Goal: Task Accomplishment & Management: Use online tool/utility

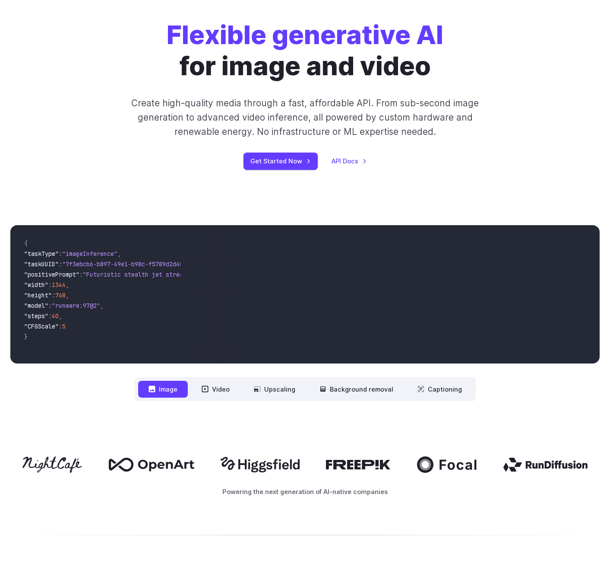
scroll to position [121, 0]
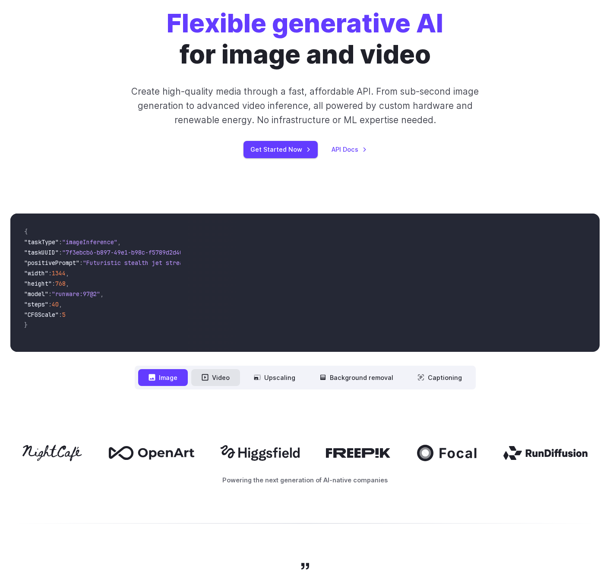
click at [229, 384] on button "Video" at bounding box center [215, 377] width 49 height 17
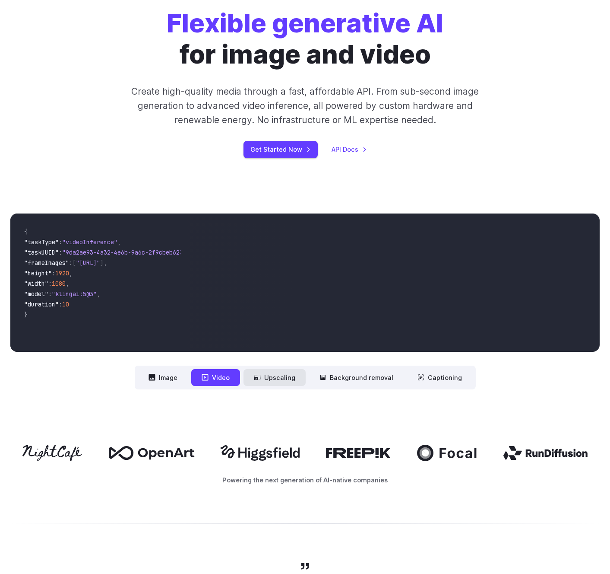
click at [262, 384] on button "Upscaling" at bounding box center [275, 377] width 62 height 17
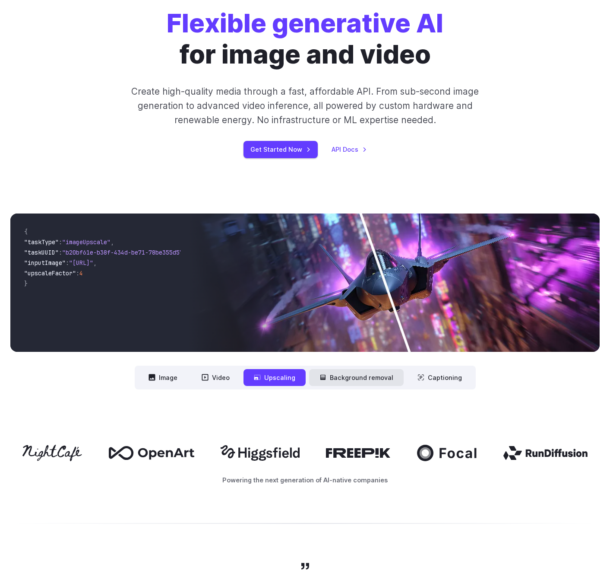
click at [334, 382] on button "Background removal" at bounding box center [356, 377] width 95 height 17
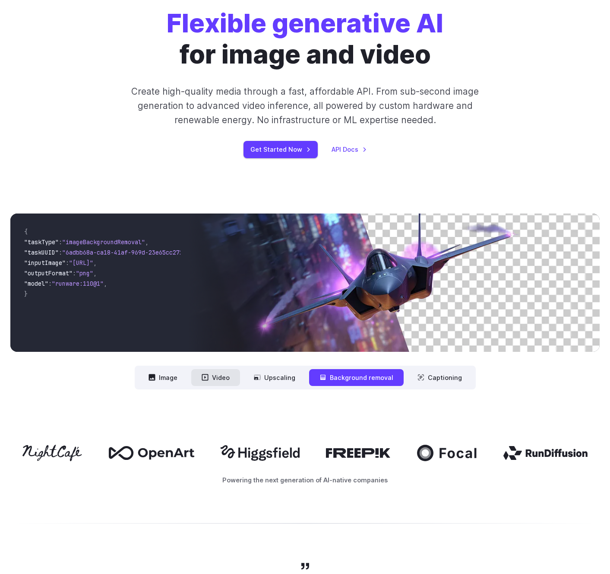
click at [223, 372] on button "Video" at bounding box center [215, 377] width 49 height 17
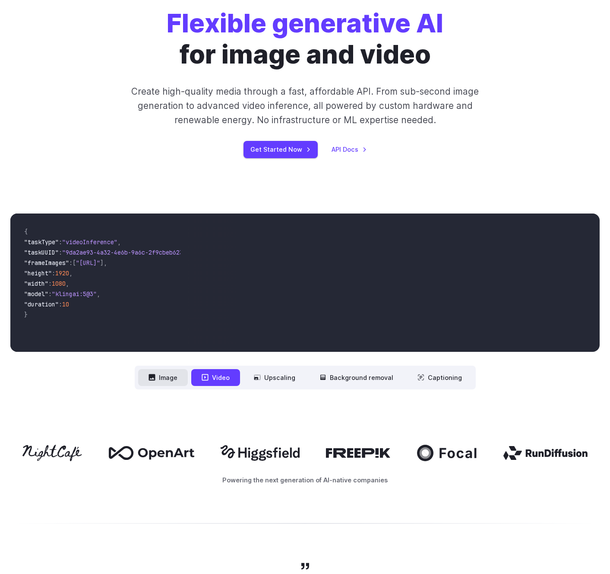
click at [168, 380] on button "Image" at bounding box center [163, 377] width 50 height 17
click at [213, 378] on button "Video" at bounding box center [215, 377] width 49 height 17
click at [168, 381] on button "Image" at bounding box center [163, 377] width 50 height 17
click at [213, 378] on button "Video" at bounding box center [215, 377] width 49 height 17
click at [281, 378] on button "Upscaling" at bounding box center [275, 377] width 62 height 17
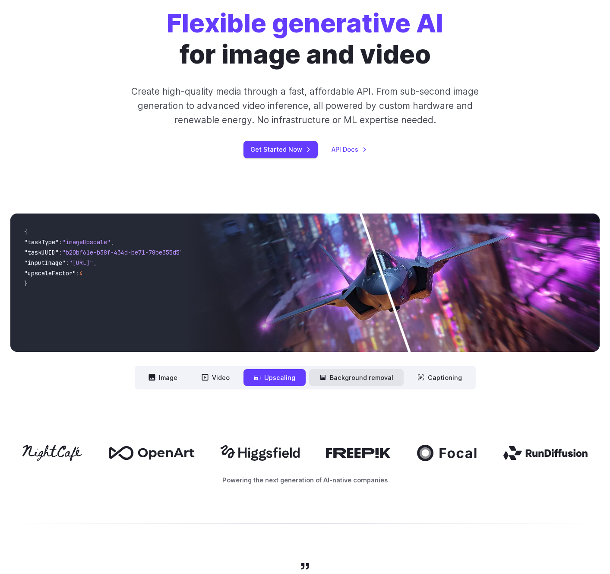
click at [351, 383] on button "Background removal" at bounding box center [356, 377] width 95 height 17
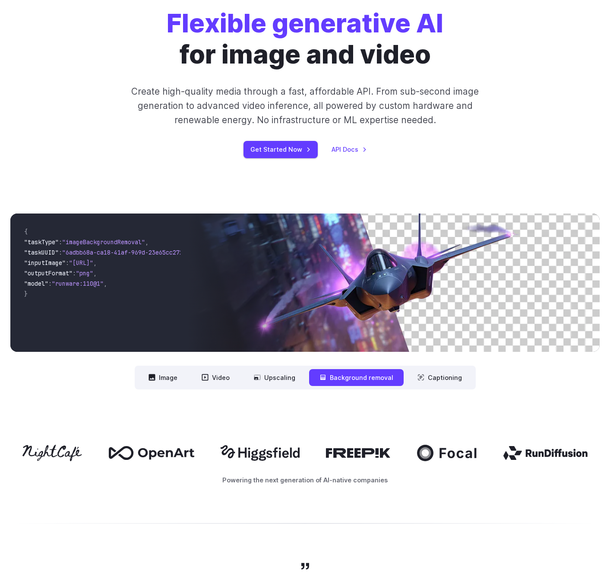
click at [425, 386] on nav "**********" at bounding box center [305, 377] width 341 height 24
click at [424, 378] on button "Captioning" at bounding box center [439, 377] width 65 height 17
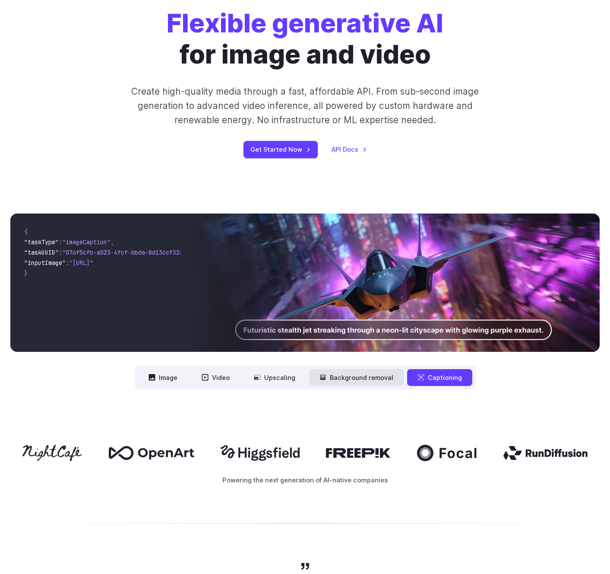
click at [371, 377] on button "Background removal" at bounding box center [356, 377] width 95 height 17
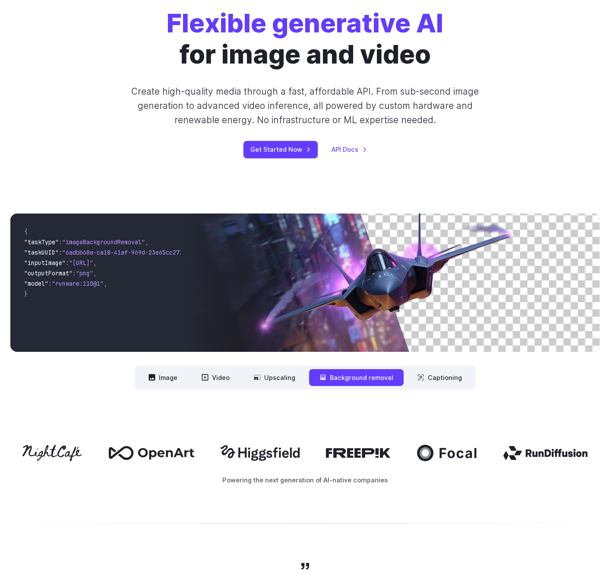
click at [257, 391] on div "**********" at bounding box center [305, 301] width 610 height 231
click at [267, 374] on button "Upscaling" at bounding box center [275, 377] width 62 height 17
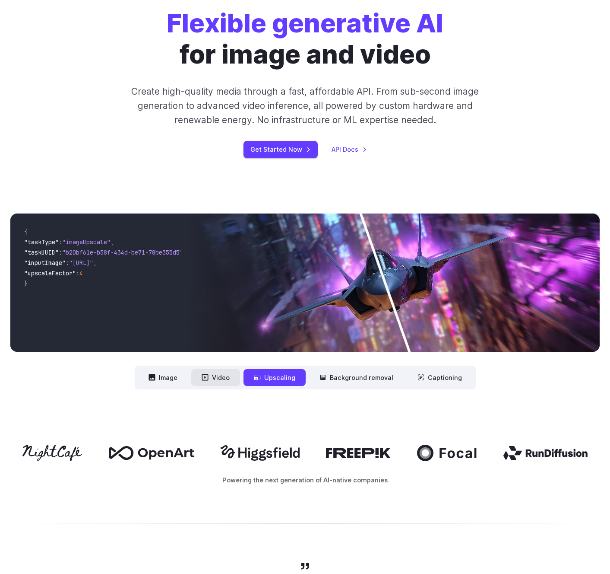
click at [203, 374] on button "Video" at bounding box center [215, 377] width 49 height 17
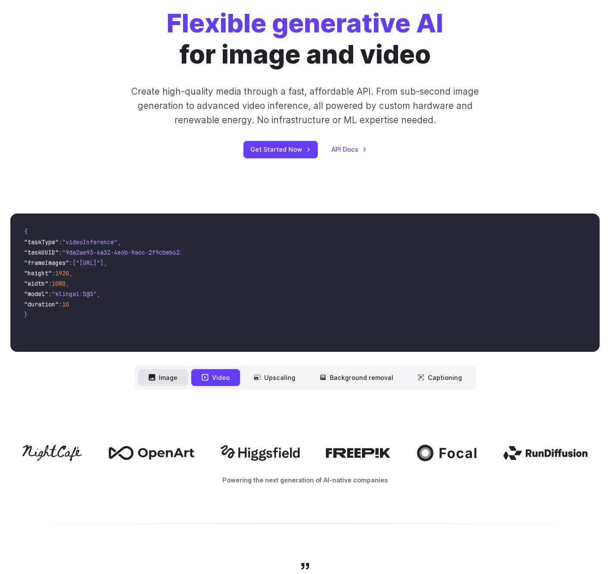
click at [166, 374] on button "Image" at bounding box center [163, 377] width 50 height 17
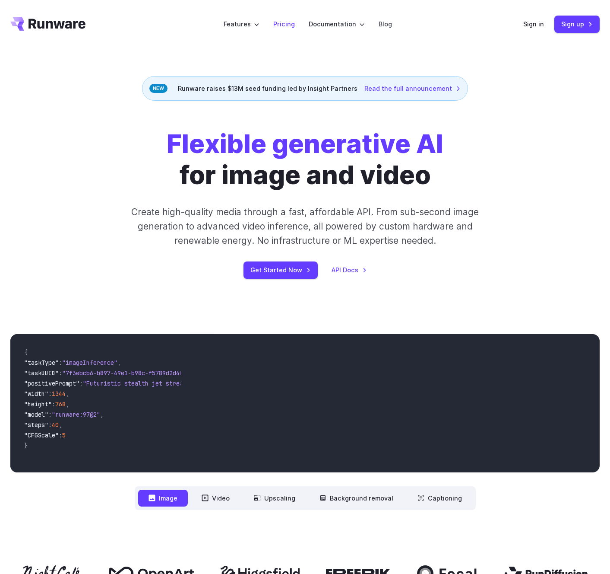
click at [282, 28] on link "Pricing" at bounding box center [284, 24] width 22 height 10
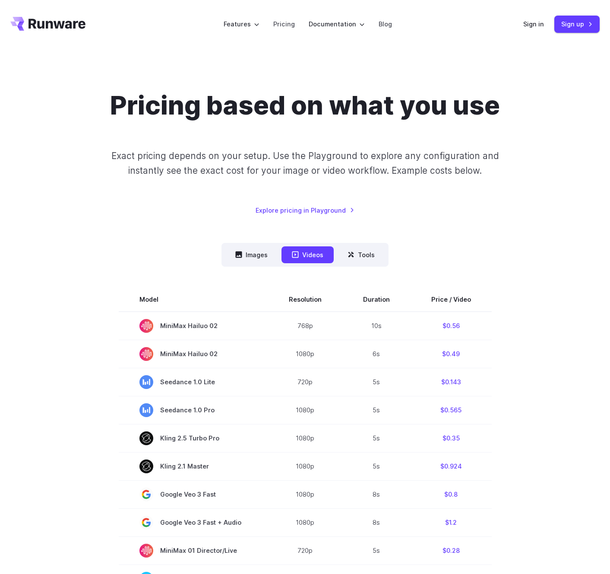
click at [266, 264] on nav "Images Videos Tools ****** ****** *****" at bounding box center [305, 255] width 167 height 24
click at [259, 255] on button "Images" at bounding box center [251, 254] width 53 height 17
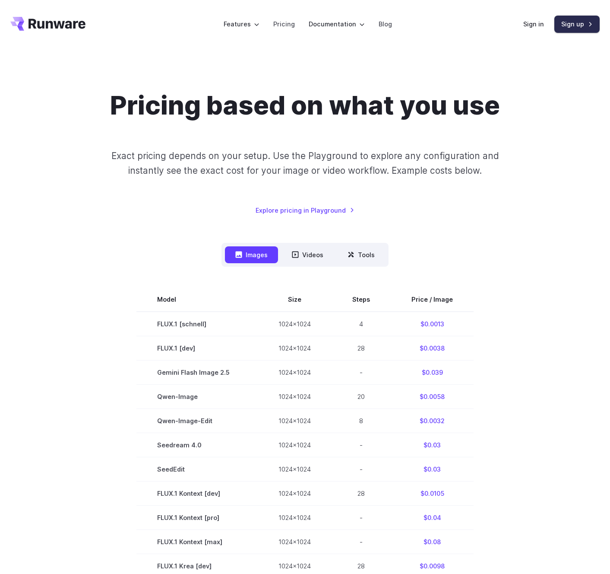
click at [559, 24] on link "Sign up" at bounding box center [577, 24] width 45 height 17
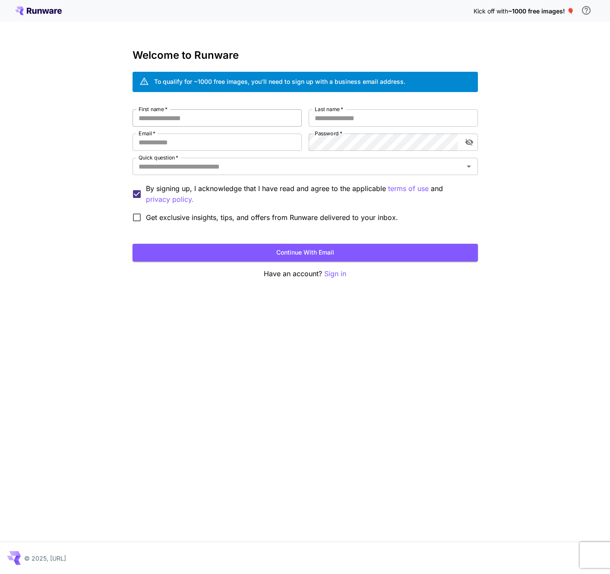
click at [188, 112] on input "First name   *" at bounding box center [217, 117] width 169 height 17
type input "***"
type input "**********"
click at [156, 147] on input "Email   *" at bounding box center [217, 141] width 169 height 17
type input "**********"
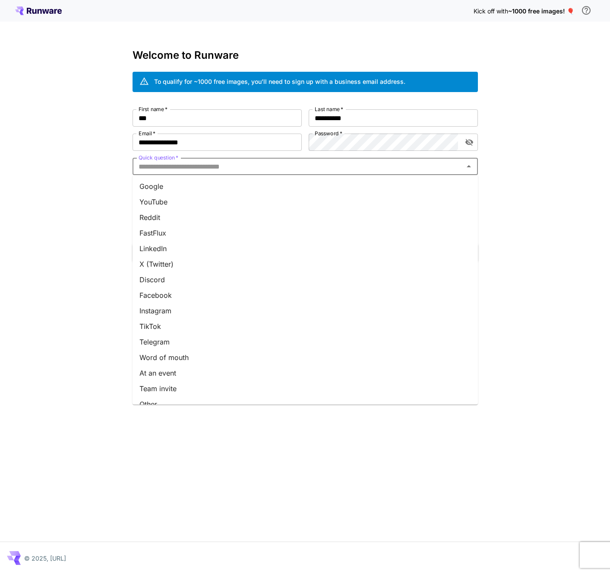
click at [349, 163] on input "Quick question   *" at bounding box center [298, 166] width 326 height 12
click at [267, 184] on li "Google" at bounding box center [306, 186] width 346 height 16
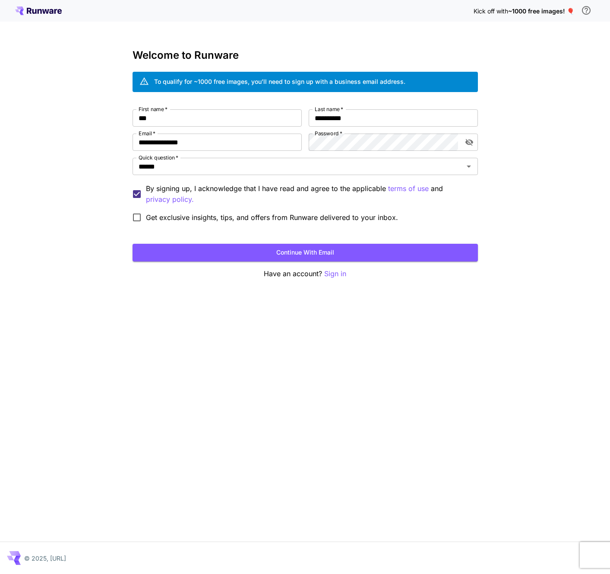
click at [188, 217] on span "Get exclusive insights, tips, and offers from Runware delivered to your inbox." at bounding box center [272, 217] width 252 height 10
click at [192, 217] on span "Get exclusive insights, tips, and offers from Runware delivered to your inbox." at bounding box center [272, 217] width 252 height 10
click at [292, 260] on button "Continue with email" at bounding box center [306, 253] width 346 height 18
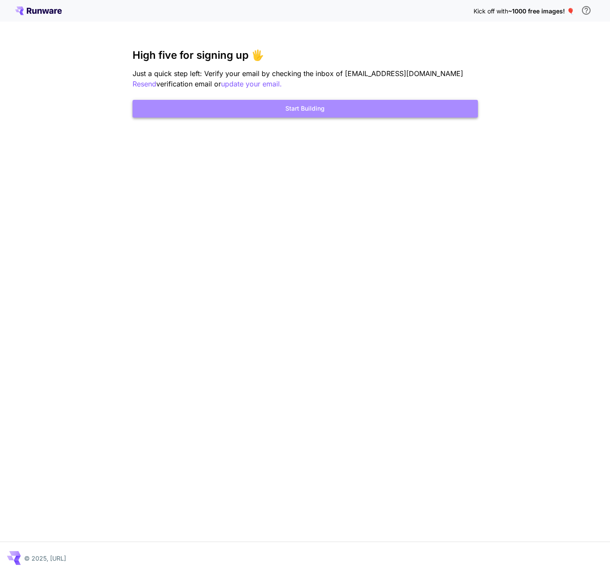
click at [380, 110] on button "Start Building" at bounding box center [306, 109] width 346 height 18
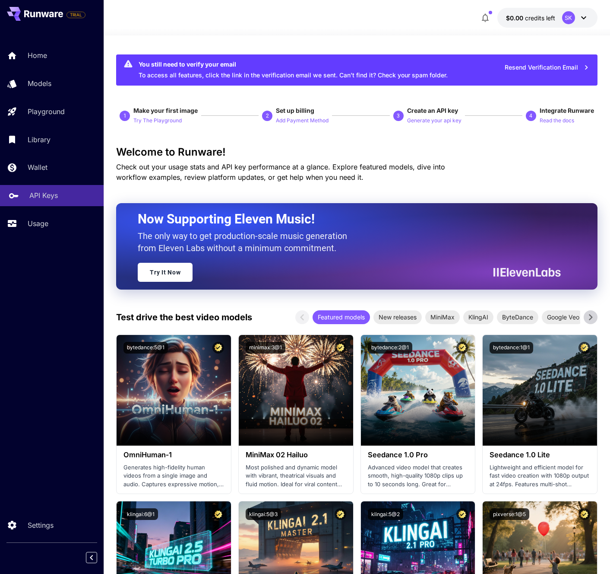
click at [47, 194] on p "API Keys" at bounding box center [43, 195] width 29 height 10
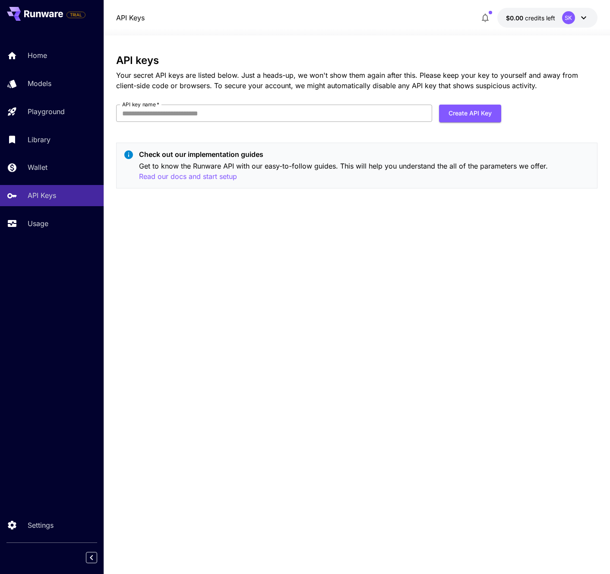
click at [191, 111] on input "API key name   *" at bounding box center [274, 113] width 316 height 17
type input "**********"
click button "Create API Key" at bounding box center [470, 114] width 62 height 18
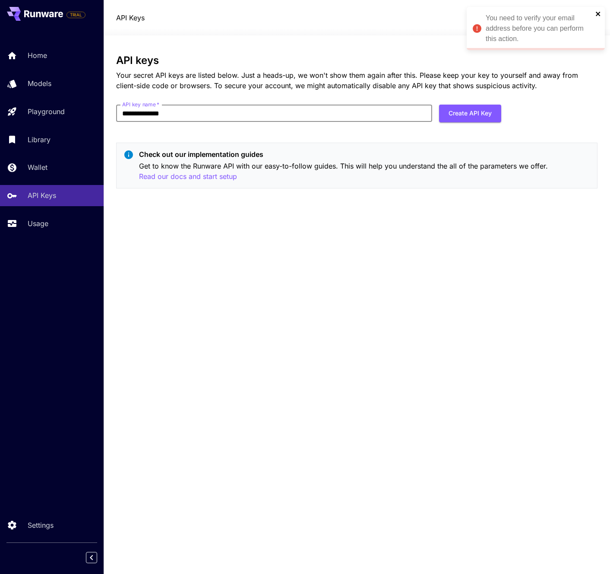
click at [599, 14] on icon "close" at bounding box center [598, 14] width 4 height 4
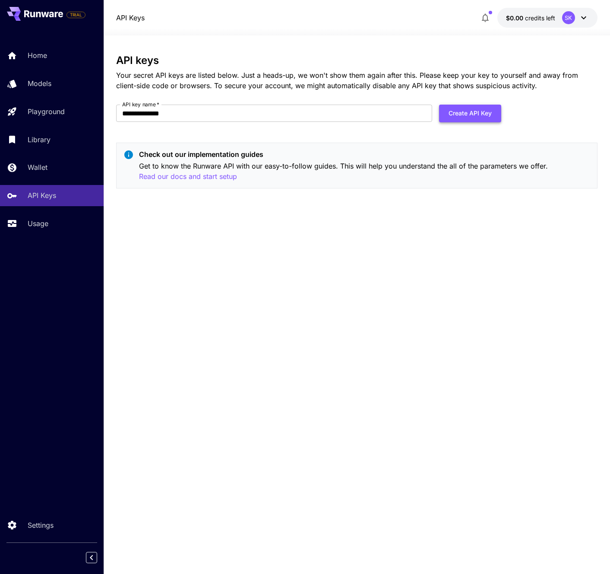
click at [464, 115] on button "Create API Key" at bounding box center [470, 114] width 62 height 18
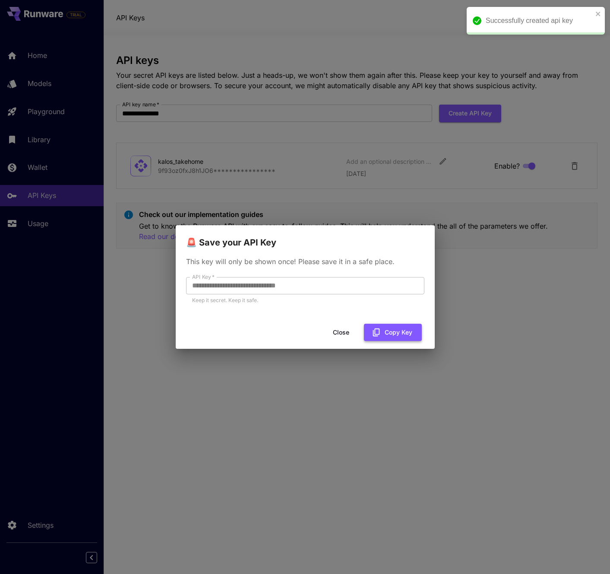
click at [398, 335] on button "Copy Key" at bounding box center [393, 333] width 58 height 18
click at [350, 328] on button "Close" at bounding box center [341, 333] width 39 height 18
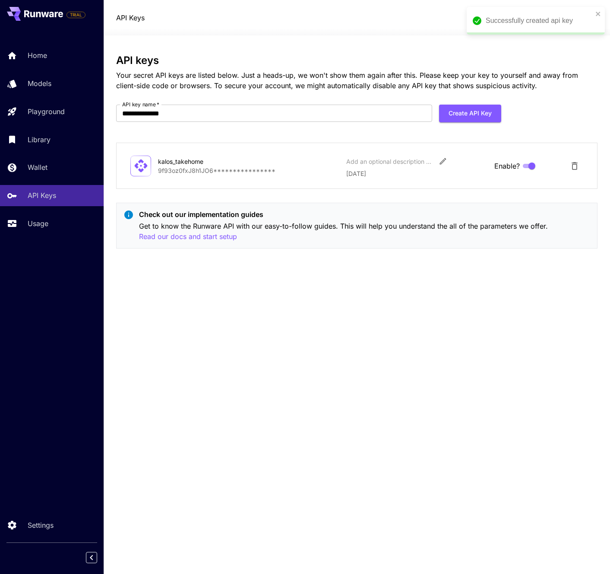
click at [245, 312] on div "**********" at bounding box center [356, 304] width 481 height 500
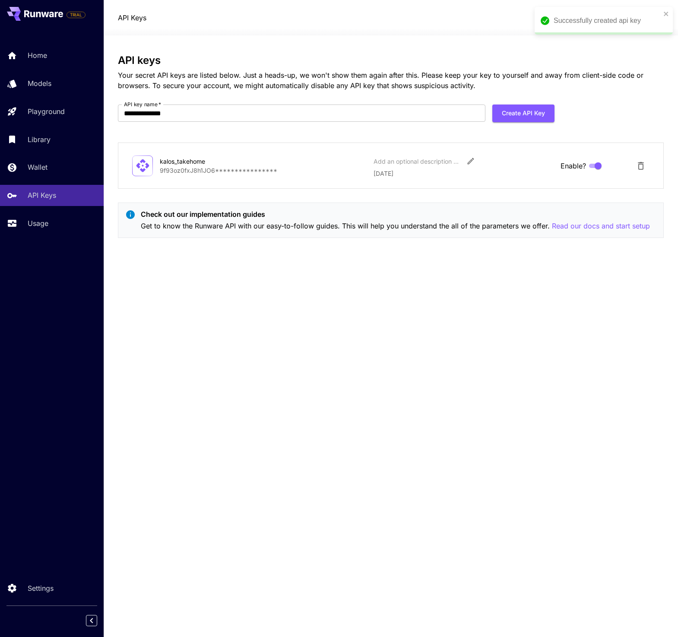
click at [251, 168] on p "**********" at bounding box center [263, 170] width 207 height 9
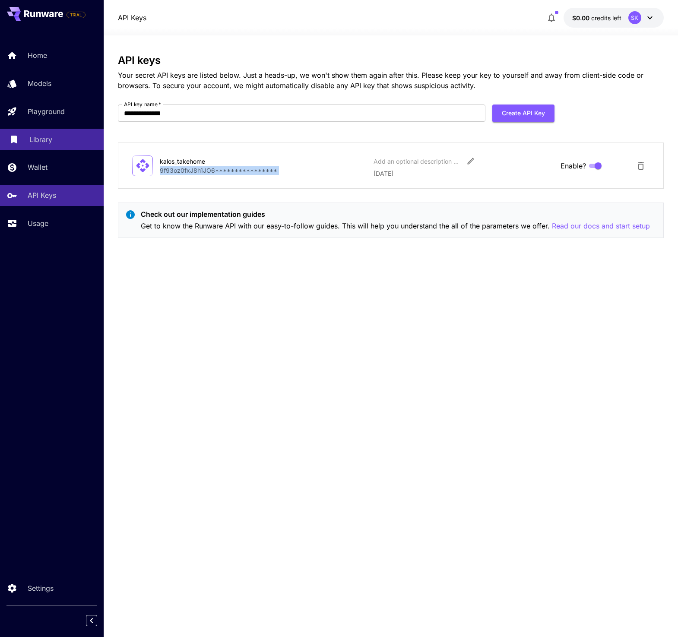
click at [54, 134] on div "Library" at bounding box center [62, 139] width 67 height 10
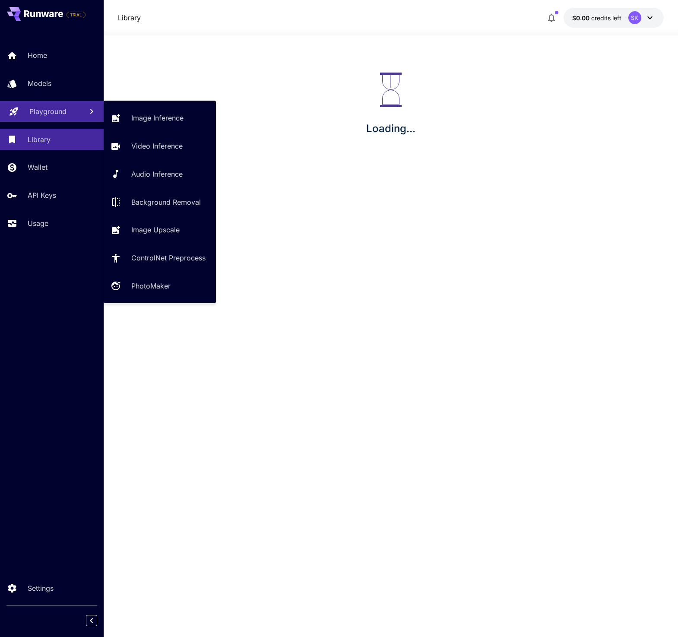
click at [54, 103] on link "Playground" at bounding box center [52, 111] width 104 height 21
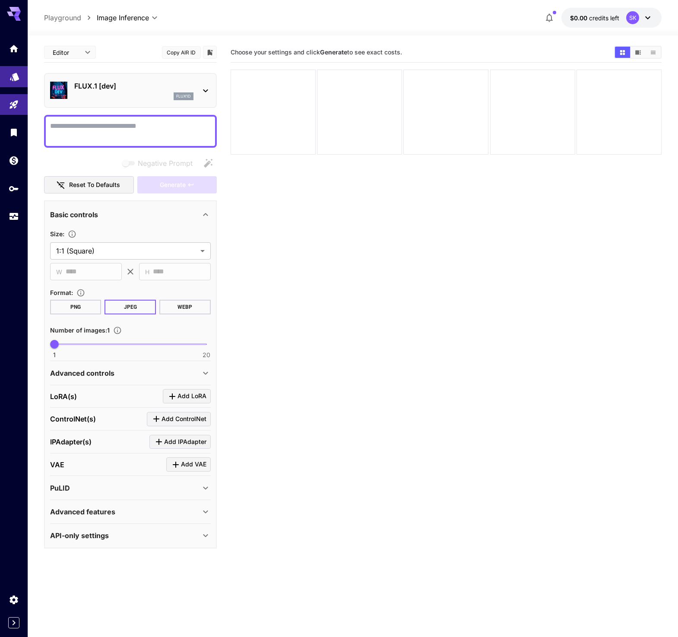
click at [20, 68] on link at bounding box center [14, 76] width 28 height 21
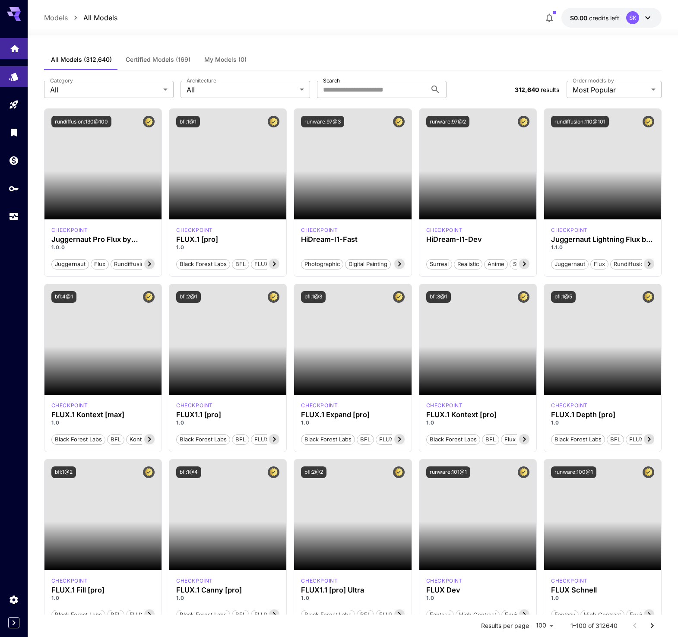
click at [18, 50] on icon "Home" at bounding box center [15, 46] width 10 height 10
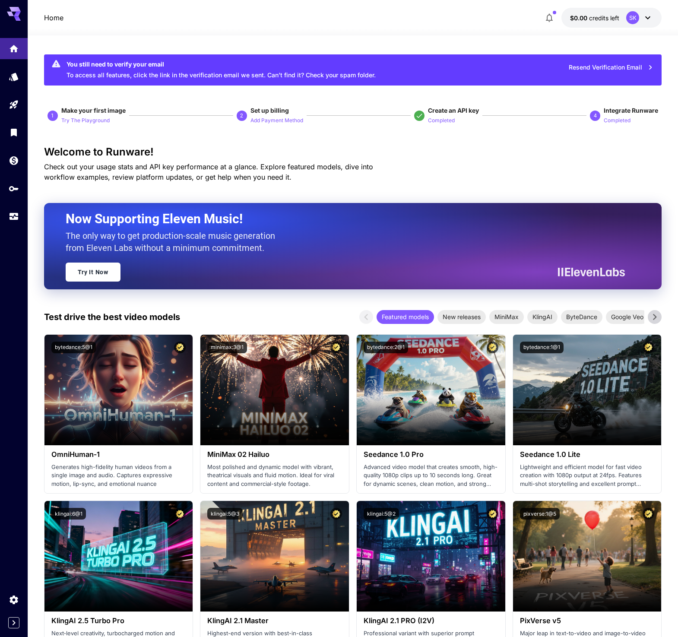
click at [13, 573] on icon "Expand sidebar" at bounding box center [14, 622] width 3 height 5
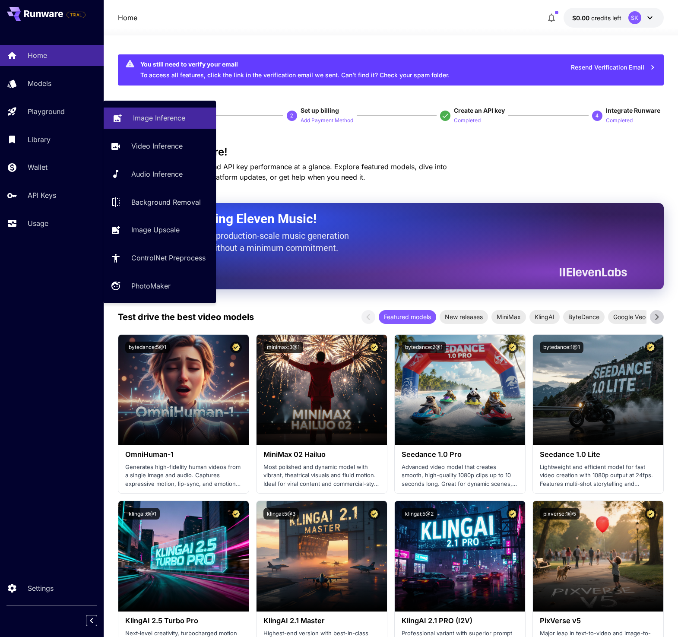
click at [145, 122] on p "Image Inference" at bounding box center [159, 118] width 52 height 10
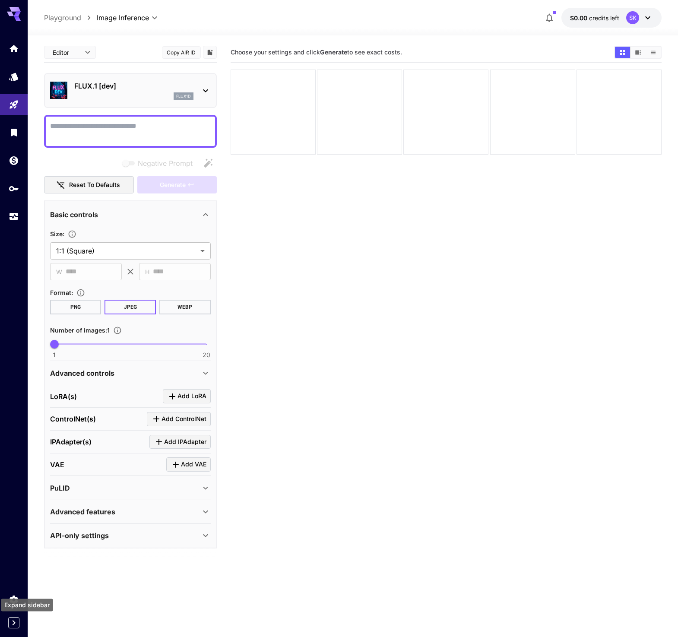
click at [16, 573] on icon "Expand sidebar" at bounding box center [14, 623] width 10 height 10
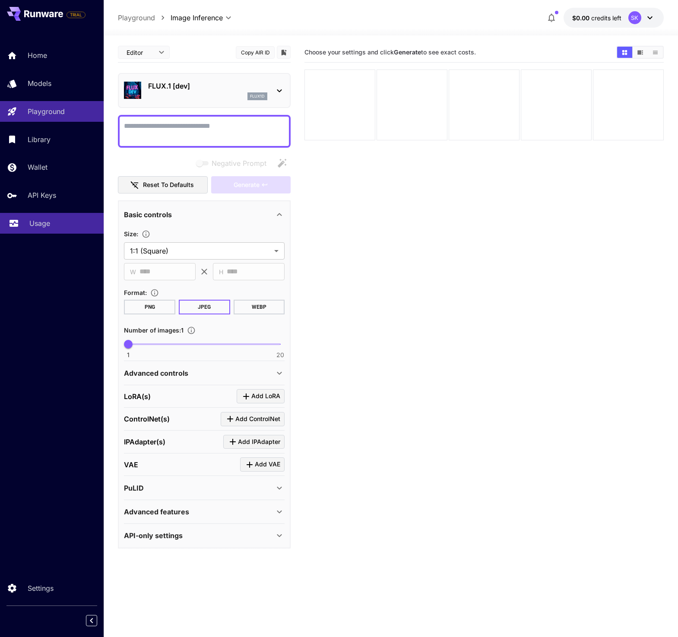
click at [55, 222] on div "Usage" at bounding box center [62, 223] width 67 height 10
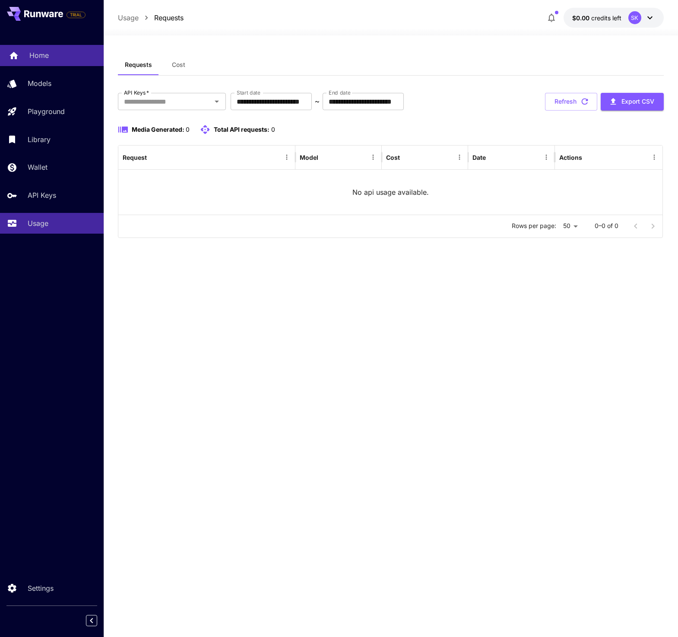
click at [52, 52] on div "Home" at bounding box center [62, 55] width 67 height 10
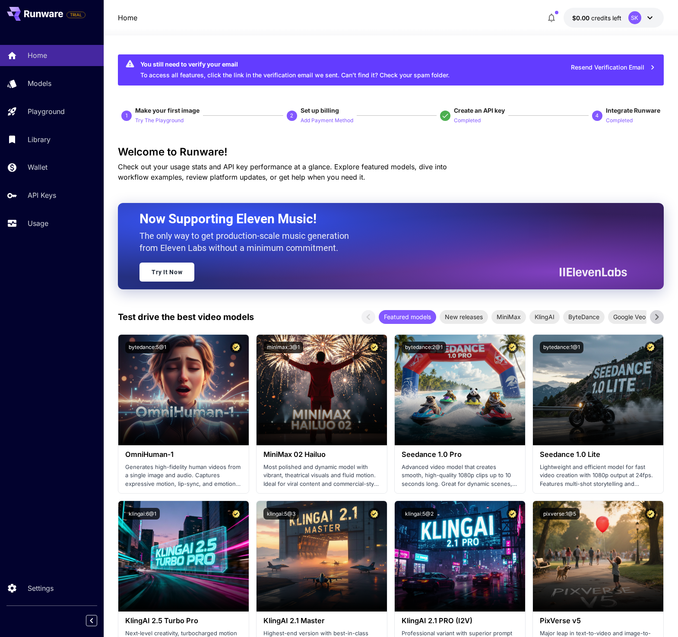
click at [361, 171] on p "Check out your usage stats and API key performance at a glance. Explore feature…" at bounding box center [297, 172] width 359 height 21
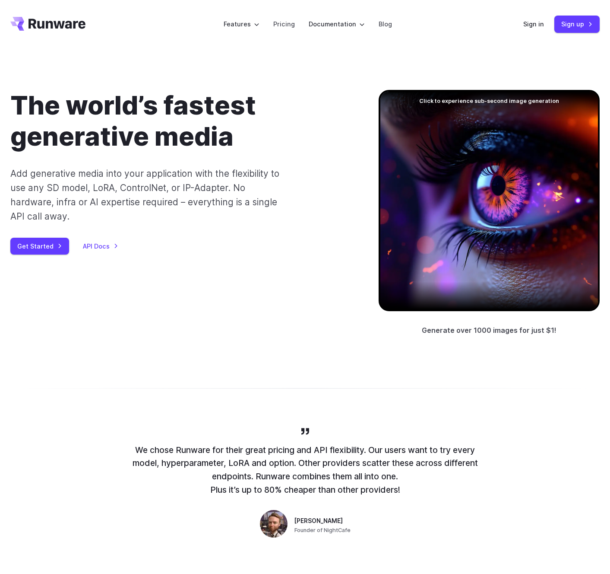
click at [194, 194] on p "Add generative media into your application with the flexibility to use any SD m…" at bounding box center [146, 194] width 273 height 57
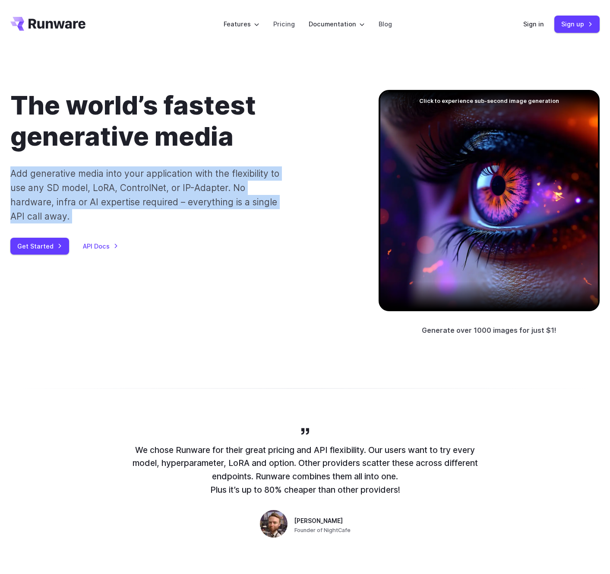
click at [194, 194] on p "Add generative media into your application with the flexibility to use any SD m…" at bounding box center [146, 194] width 273 height 57
